Goal: Task Accomplishment & Management: Complete application form

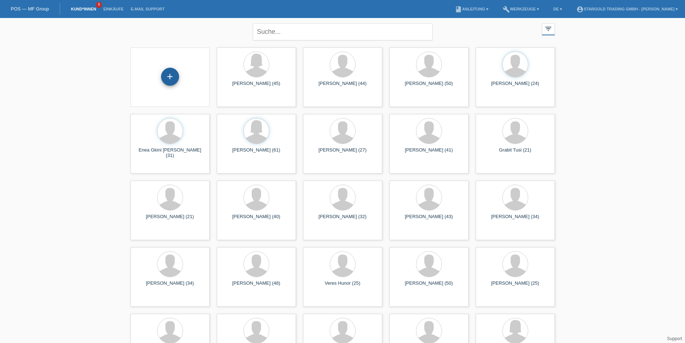
click at [168, 81] on div "+" at bounding box center [170, 77] width 18 height 18
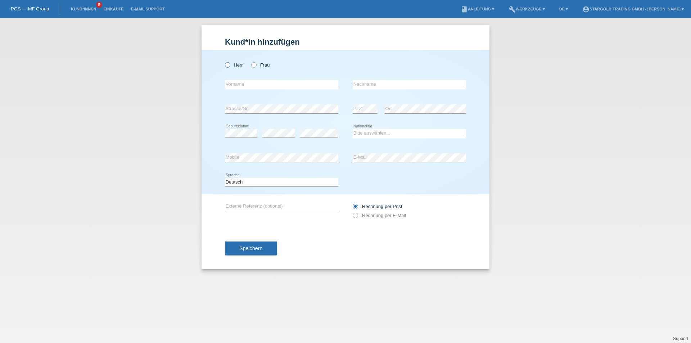
click at [231, 65] on label "Herr" at bounding box center [234, 64] width 18 height 5
click at [230, 65] on input "Herr" at bounding box center [227, 64] width 5 height 5
radio input "true"
click at [244, 85] on input "text" at bounding box center [281, 84] width 113 height 9
type input "[PERSON_NAME]"
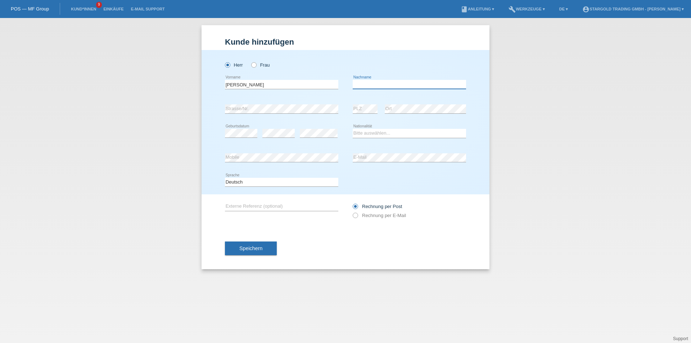
click at [394, 86] on input "text" at bounding box center [409, 84] width 113 height 9
type input "Orzen"
click at [381, 134] on select "Bitte auswählen... Schweiz Deutschland Liechtenstein Österreich ------------ Af…" at bounding box center [409, 133] width 113 height 9
click at [370, 133] on select "Bitte auswählen... Schweiz Deutschland Liechtenstein Österreich ------------ Af…" at bounding box center [409, 133] width 113 height 9
select select "RO"
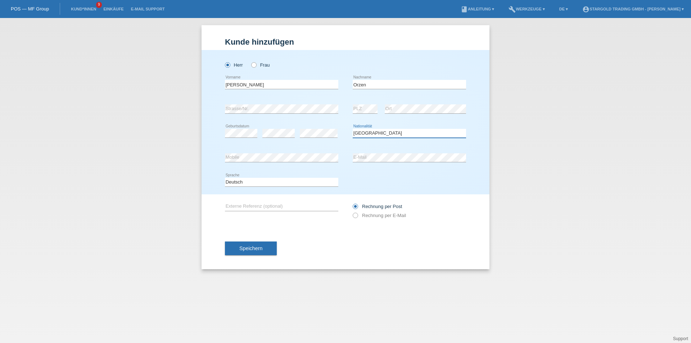
click at [353, 129] on select "Bitte auswählen... Schweiz Deutschland Liechtenstein Österreich ------------ Af…" at bounding box center [409, 133] width 113 height 9
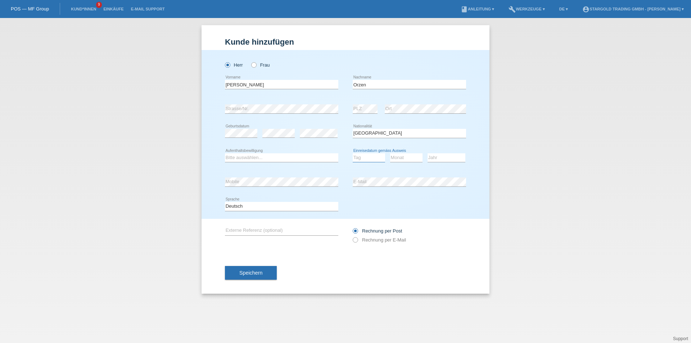
click at [367, 153] on select "Tag 01 02 03 04 05 06 07 08 09 10 11" at bounding box center [369, 157] width 32 height 9
select select "03"
click at [353, 153] on select "Tag 01 02 03 04 05 06 07 08 09 10 11" at bounding box center [369, 157] width 32 height 9
click at [402, 153] on select "Monat 01 02 03 04 05 06 07 08 09 10 11" at bounding box center [406, 157] width 32 height 9
select select "01"
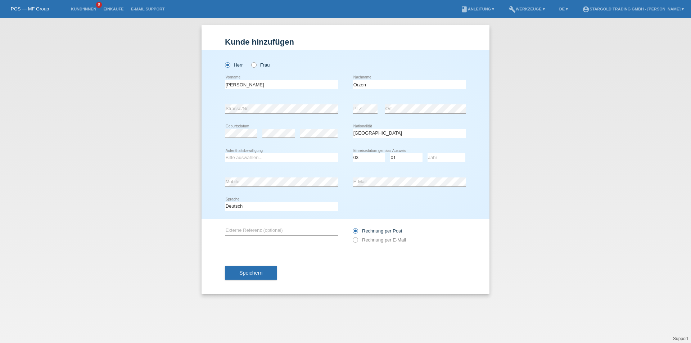
click at [390, 153] on select "Monat 01 02 03 04 05 06 07 08 09 10 11" at bounding box center [406, 157] width 32 height 9
click at [439, 157] on select "Jahr 2025 2024 2023 2022 2021 2020 2019 2018 2017 2016 2015 2014 2013 2012 2011…" at bounding box center [446, 157] width 38 height 9
select select "2020"
click at [427, 153] on select "Jahr 2025 2024 2023 2022 2021 2020 2019 2018 2017 2016 2015 2014 2013 2012 2011…" at bounding box center [446, 157] width 38 height 9
click at [256, 155] on select "Bitte auswählen... C B B - Flüchtlingsstatus Andere" at bounding box center [281, 157] width 113 height 9
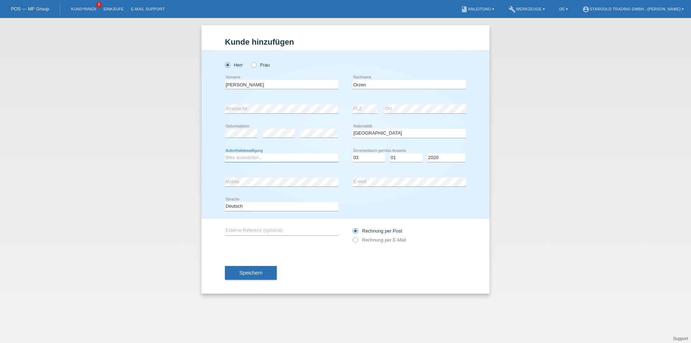
select select "B"
click at [225, 153] on select "Bitte auswählen... C B B - Flüchtlingsstatus Andere" at bounding box center [281, 157] width 113 height 9
click at [420, 201] on div "Deutsch Français Italiano English error Sprache" at bounding box center [345, 206] width 241 height 24
click at [241, 272] on span "Speichern" at bounding box center [250, 273] width 23 height 6
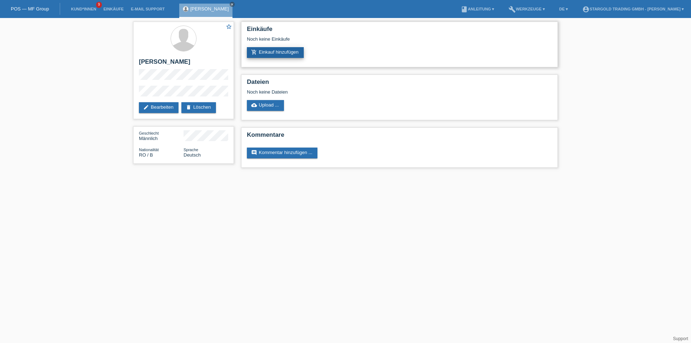
click at [286, 53] on link "add_shopping_cart Einkauf hinzufügen" at bounding box center [275, 52] width 57 height 11
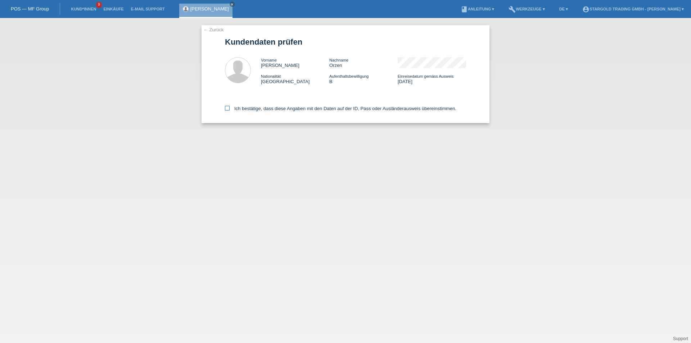
click at [226, 109] on icon at bounding box center [227, 108] width 5 height 5
click at [226, 109] on input "Ich bestätige, dass diese Angaben mit den Daten auf der ID, Pass oder Ausländer…" at bounding box center [227, 108] width 5 height 5
checkbox input "true"
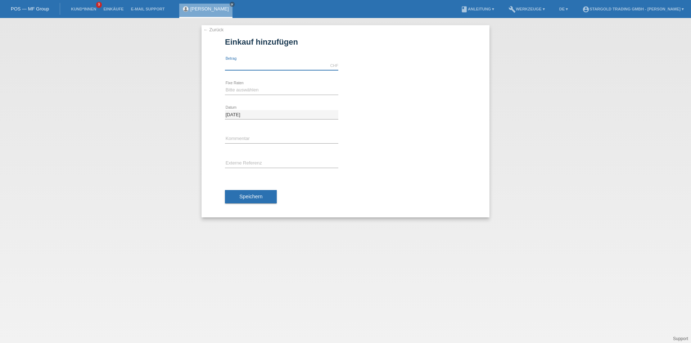
click at [247, 65] on input "text" at bounding box center [281, 65] width 113 height 9
type input "9400.00"
click at [257, 89] on select "Bitte auswählen 6 Raten 12 Raten 18 Raten 24 Raten 36 Raten 48 Raten" at bounding box center [281, 90] width 113 height 9
select select "497"
click at [225, 86] on select "Bitte auswählen 6 Raten 12 Raten 18 Raten 24 Raten 36 Raten 48 Raten" at bounding box center [281, 90] width 113 height 9
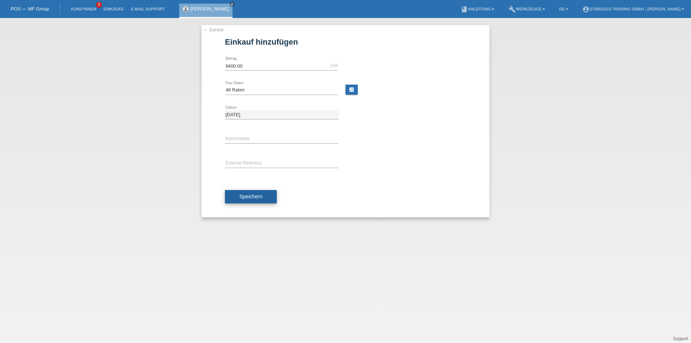
click at [247, 196] on span "Speichern" at bounding box center [250, 197] width 23 height 6
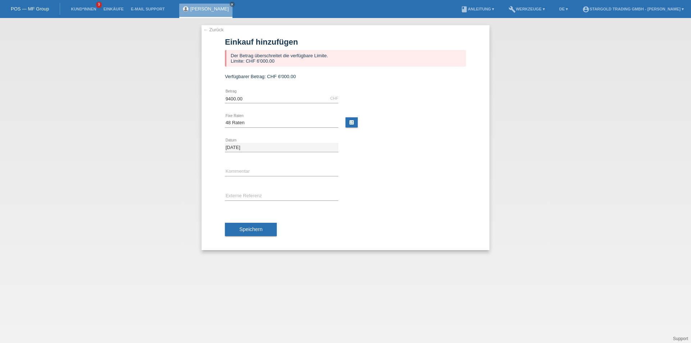
click at [216, 29] on link "← Zurück" at bounding box center [213, 29] width 20 height 5
